Goal: Navigation & Orientation: Find specific page/section

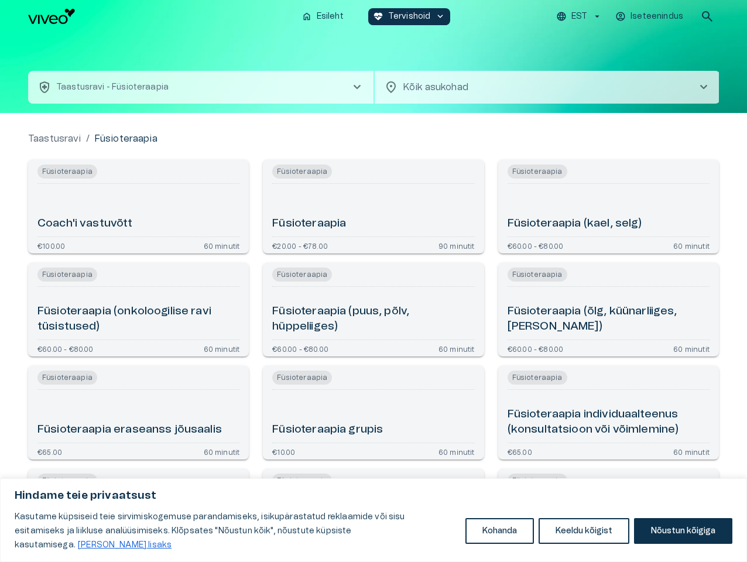
click at [500, 538] on button "Kohanda" at bounding box center [500, 531] width 69 height 26
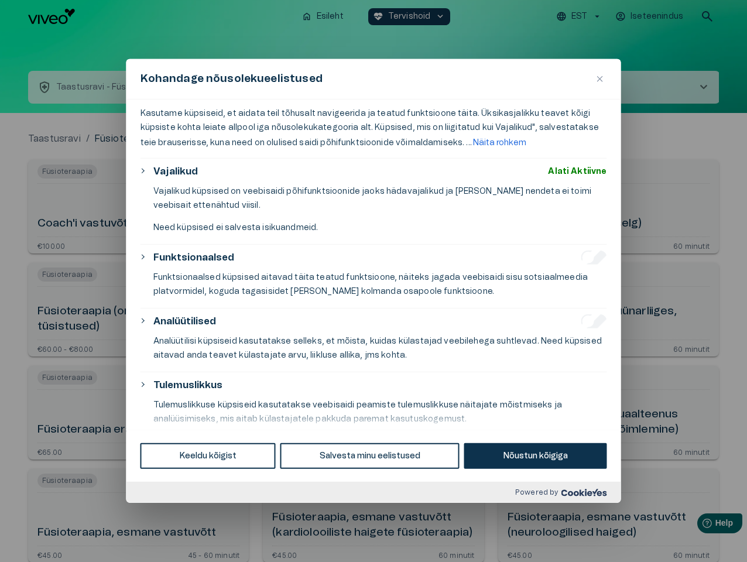
click at [584, 538] on div at bounding box center [373, 281] width 747 height 562
click at [683, 538] on div at bounding box center [373, 281] width 747 height 562
click at [581, 16] on div at bounding box center [373, 281] width 747 height 562
click at [651, 16] on div at bounding box center [373, 281] width 747 height 562
click at [707, 16] on div at bounding box center [373, 281] width 747 height 562
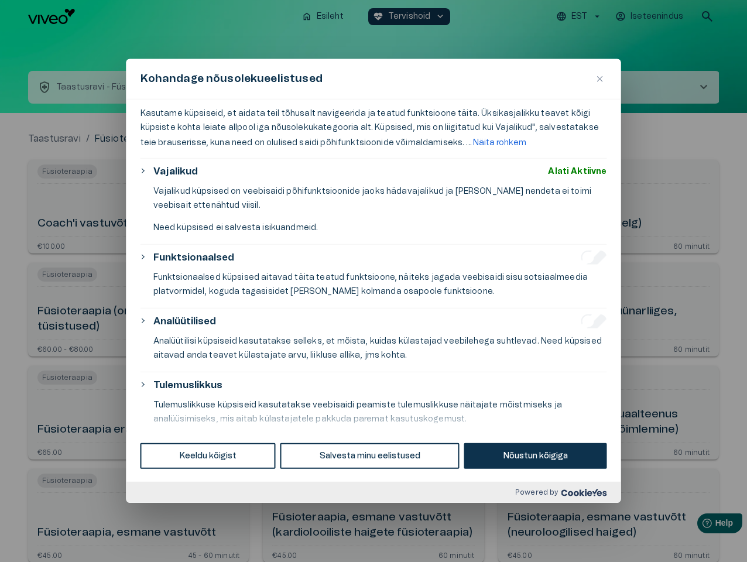
click at [374, 73] on div "Kohandage nõusolekueelistused" at bounding box center [373, 79] width 495 height 40
click at [201, 87] on div "Kohandage nõusolekueelistused" at bounding box center [373, 79] width 495 height 40
click at [548, 87] on div "Kohandage nõusolekueelistused" at bounding box center [373, 79] width 495 height 40
click at [138, 207] on div "Kasutame küpsiseid, et aidata teil tõhusalt navigeerida ja teatud funktsioone t…" at bounding box center [373, 265] width 495 height 330
